Goal: Task Accomplishment & Management: Manage account settings

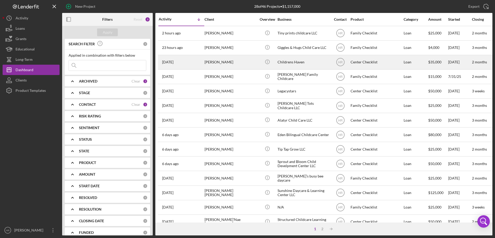
click at [291, 61] on div "Childrens Haven" at bounding box center [304, 62] width 52 height 14
